Goal: Use online tool/utility: Utilize a website feature to perform a specific function

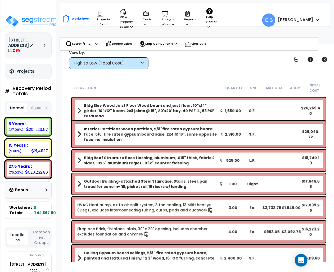
click at [40, 106] on button "Squeeze" at bounding box center [39, 108] width 21 height 9
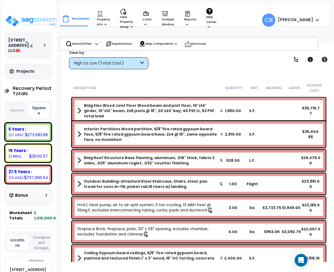
click at [43, 44] on div at bounding box center [39, 45] width 19 height 5
click at [45, 45] on icon at bounding box center [45, 45] width 2 height 3
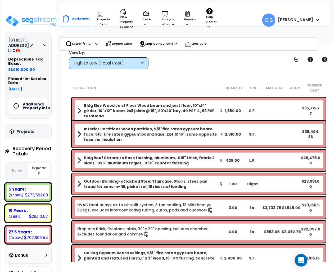
click at [45, 45] on icon at bounding box center [44, 45] width 3 height 2
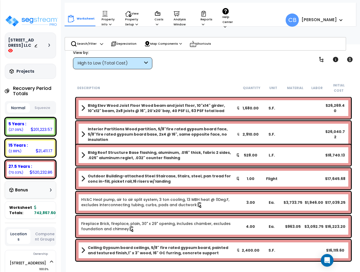
click at [41, 104] on button "Squeeze" at bounding box center [42, 108] width 23 height 9
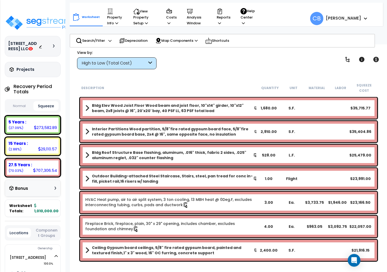
click at [351, 77] on div "Worksheet Property Info Property Setup Add Property Unit Template property Clon…" at bounding box center [228, 180] width 317 height 272
drag, startPoint x: 175, startPoint y: 113, endPoint x: 211, endPoint y: 103, distance: 37.3
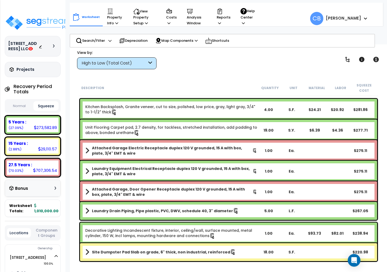
scroll to position [4911, 0]
